Goal: Information Seeking & Learning: Learn about a topic

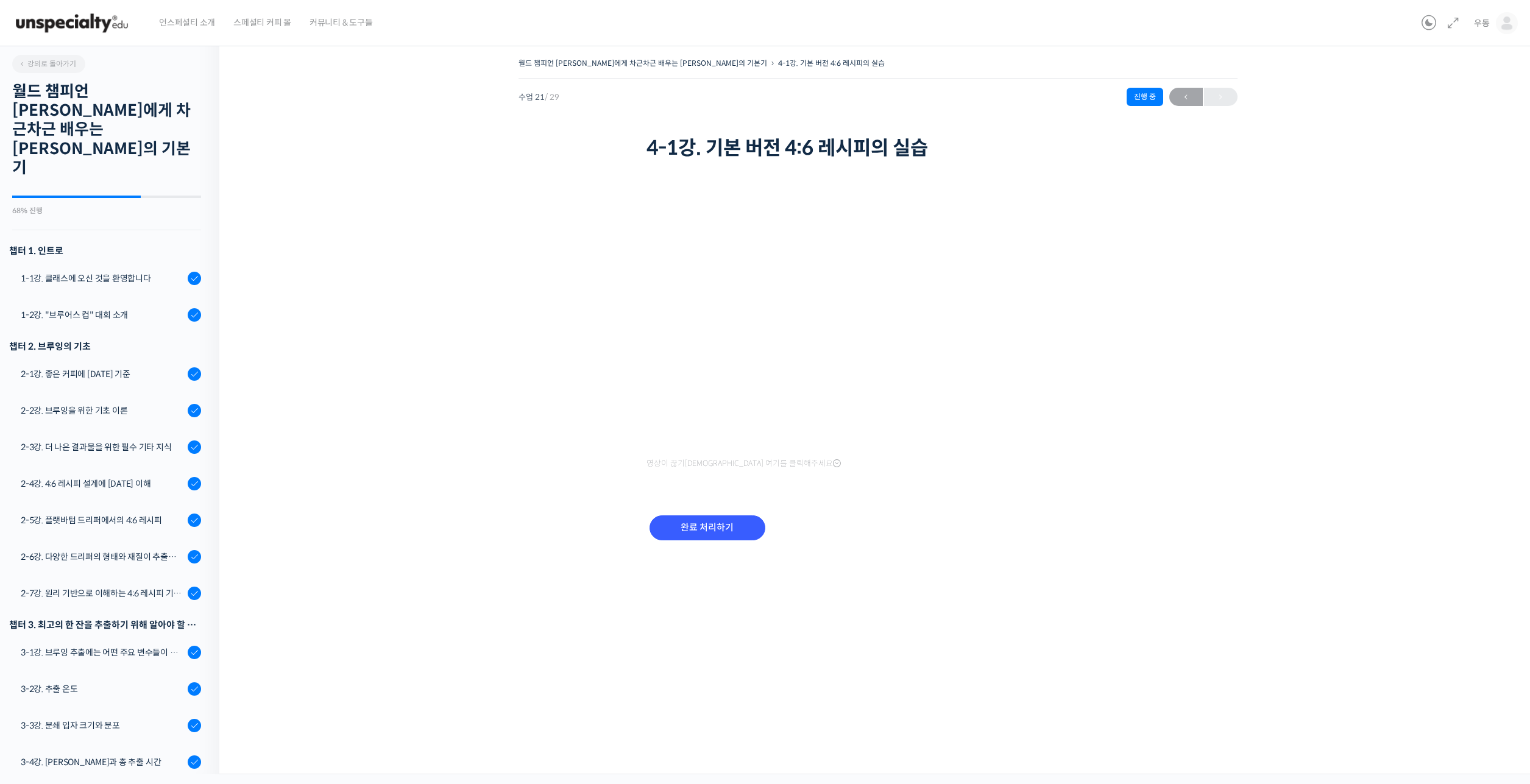
scroll to position [597, 0]
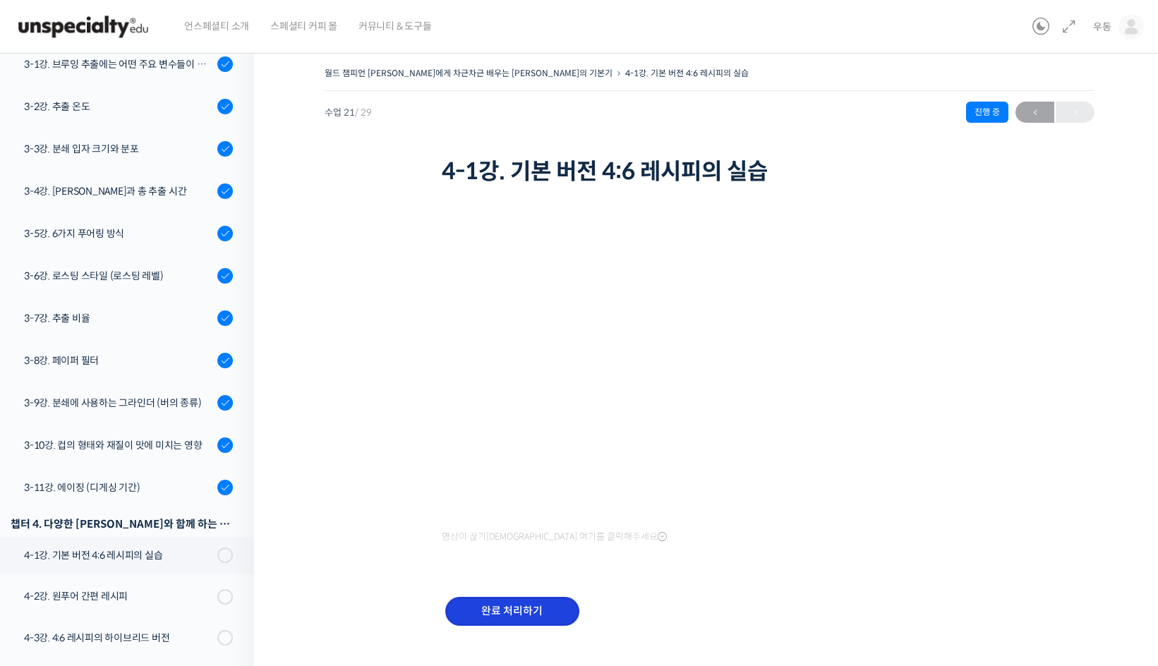
click at [521, 612] on input "완료 처리하기" at bounding box center [512, 611] width 134 height 29
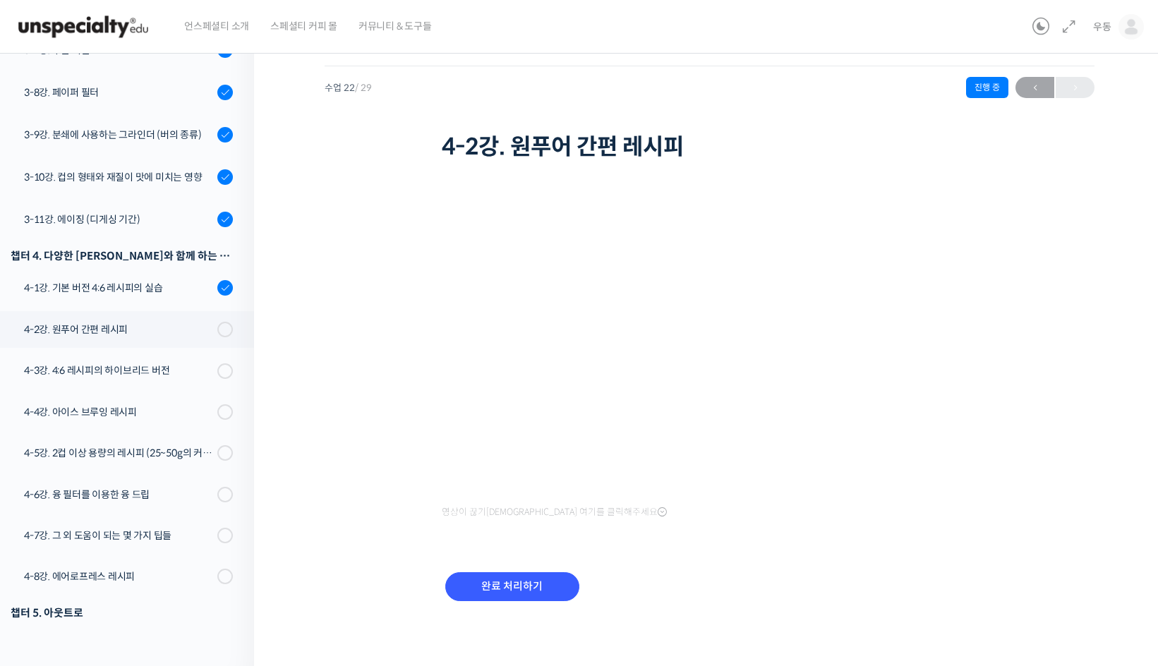
scroll to position [26, 0]
click at [534, 589] on input "완료 처리하기" at bounding box center [512, 585] width 134 height 29
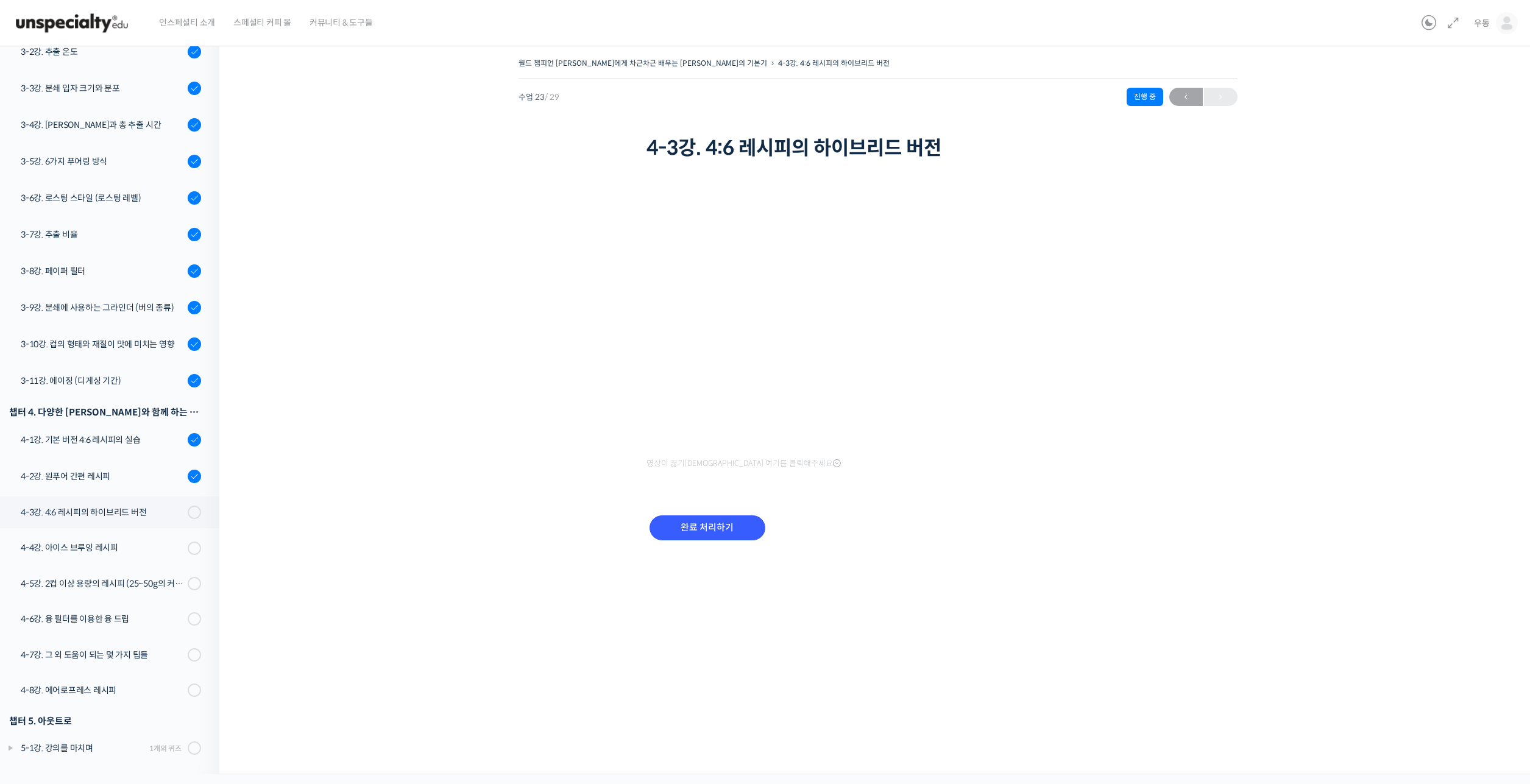
scroll to position [599, 0]
